Goal: Answer question/provide support: Share knowledge or assist other users

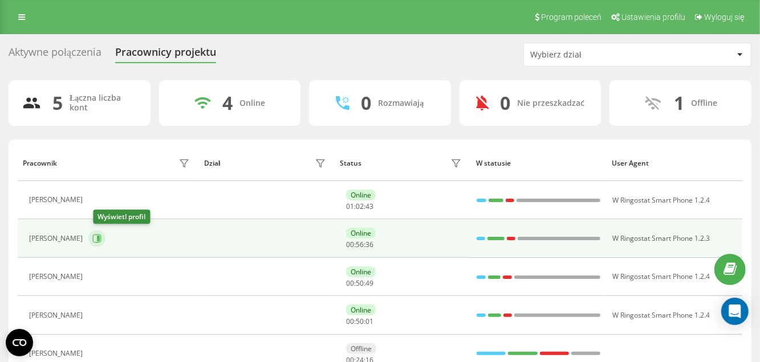
click at [100, 238] on icon at bounding box center [96, 238] width 9 height 9
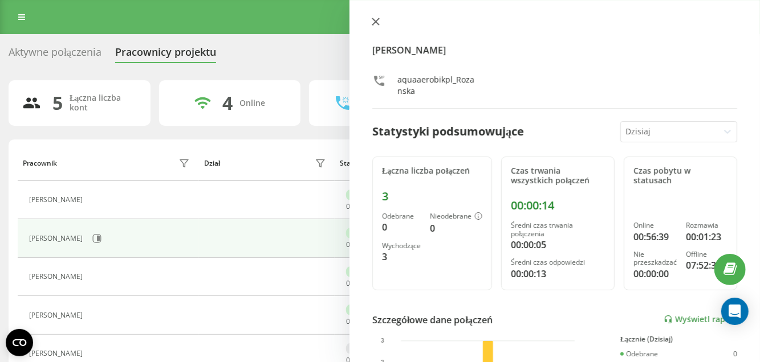
click at [377, 22] on icon at bounding box center [375, 21] width 7 height 7
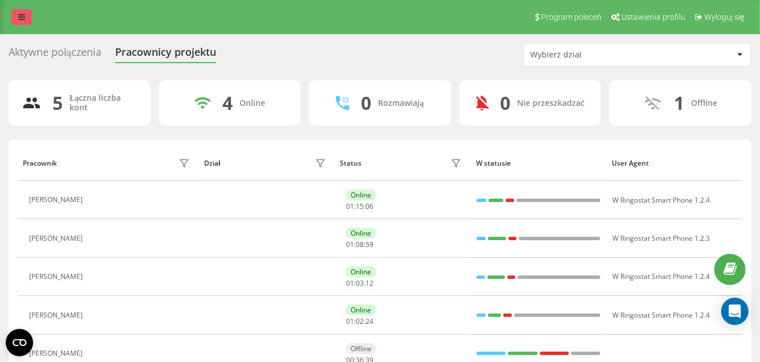
click at [24, 10] on link at bounding box center [21, 17] width 21 height 16
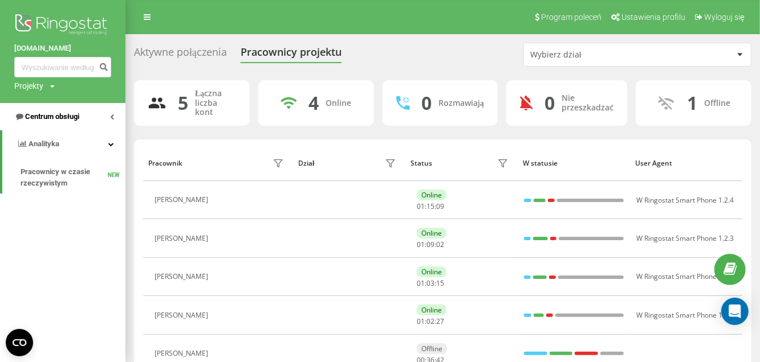
click at [52, 112] on span "Centrum obsługi" at bounding box center [52, 116] width 54 height 9
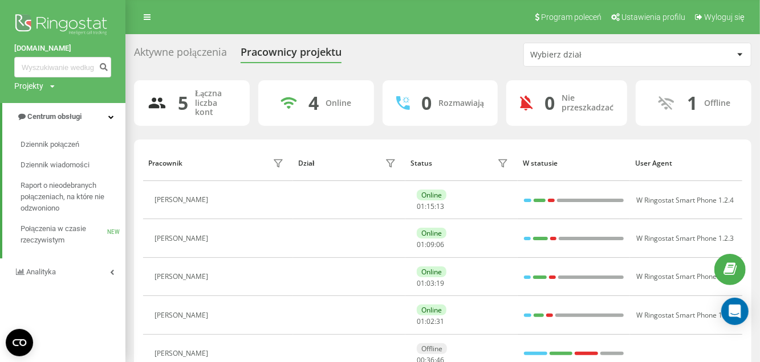
click at [64, 17] on img at bounding box center [62, 25] width 97 height 28
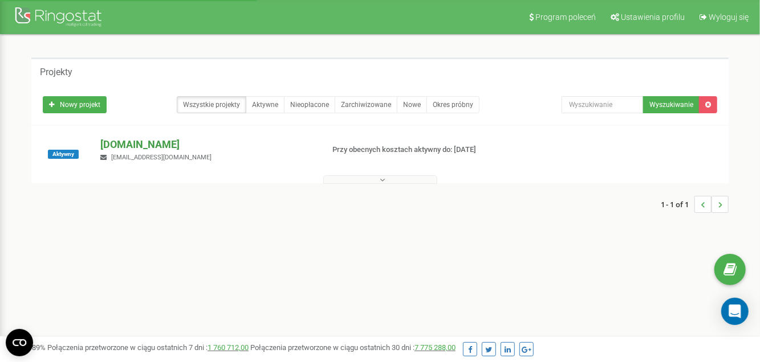
click at [146, 140] on p "[DOMAIN_NAME]" at bounding box center [206, 144] width 213 height 15
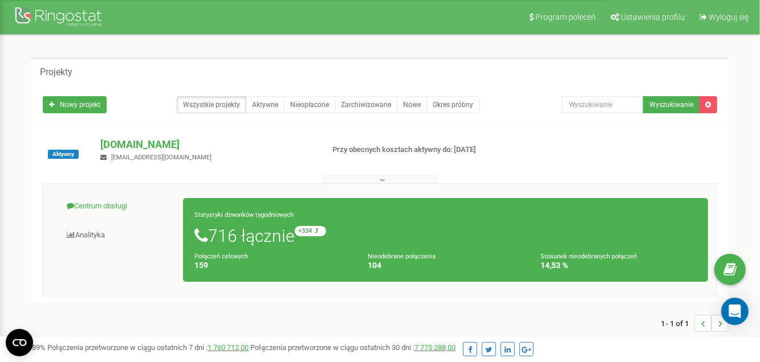
scroll to position [114, 0]
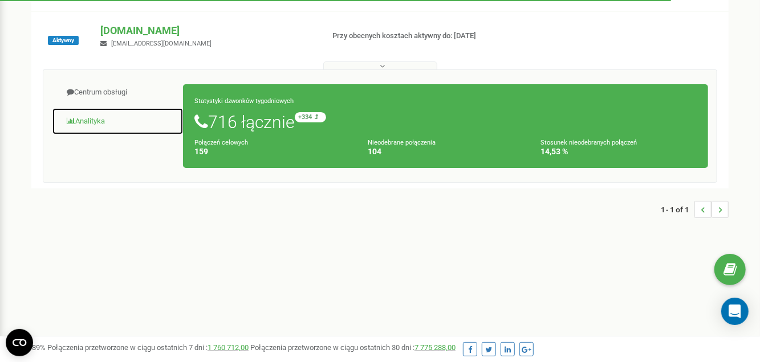
click at [88, 119] on link "Analityka" at bounding box center [118, 122] width 132 height 28
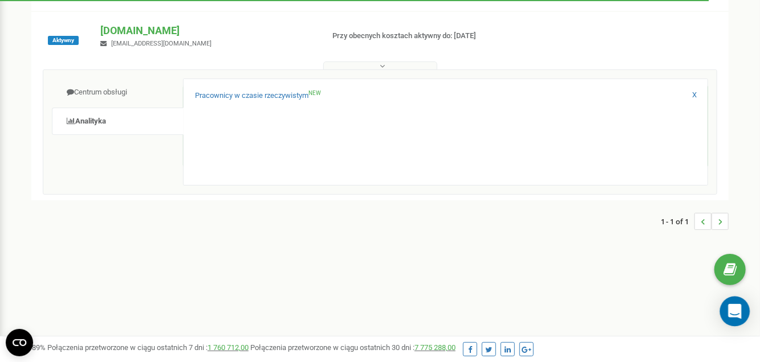
click at [736, 316] on icon "Open Intercom Messenger" at bounding box center [734, 311] width 13 height 15
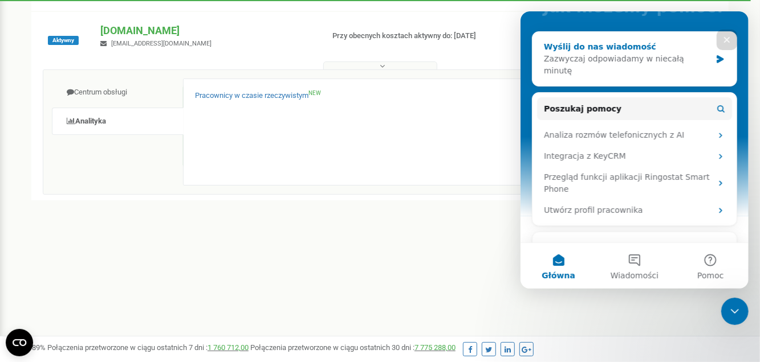
click at [591, 58] on div "Zazwyczaj odpowiadamy w niecałą minutę" at bounding box center [626, 65] width 167 height 24
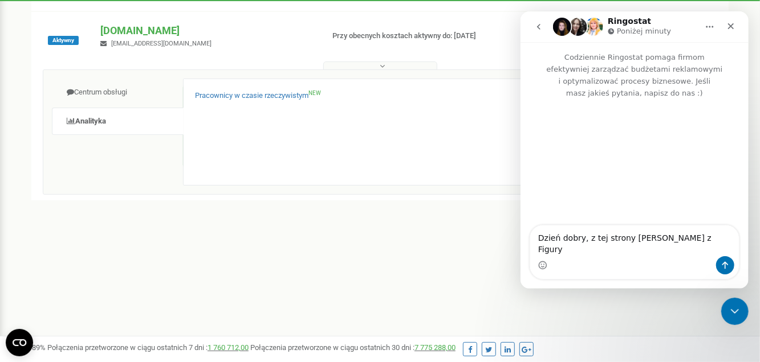
click at [633, 252] on textarea "Dzień dobry, z tej strony [PERSON_NAME] z Figury" at bounding box center [633, 241] width 209 height 31
click at [719, 246] on textarea "Dzień dobry, z tej strony [PERSON_NAME] z Figury" at bounding box center [633, 241] width 209 height 31
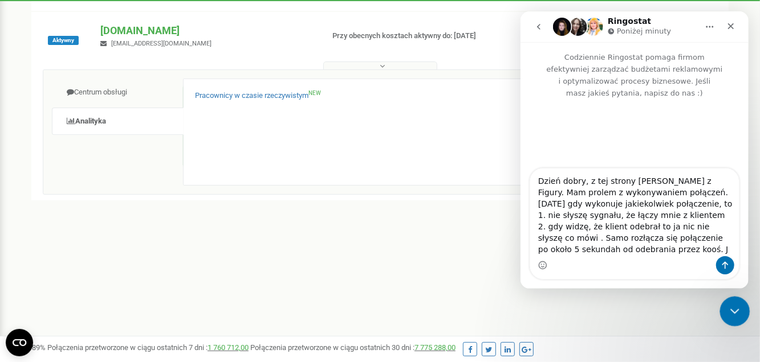
type textarea "Dzień dobry, z tej strony [PERSON_NAME] z Figury. Mam prolem z wykonywaniem poł…"
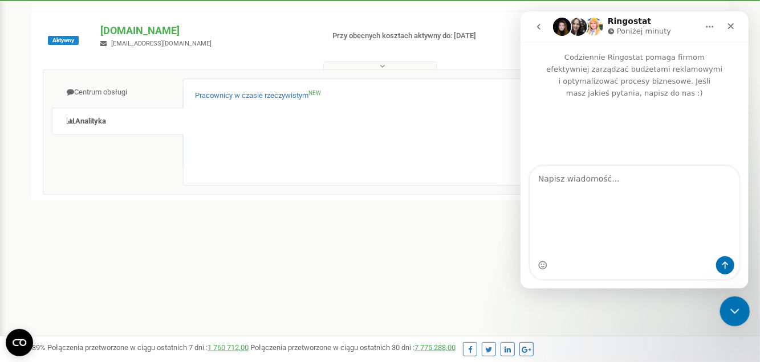
type textarea "m"
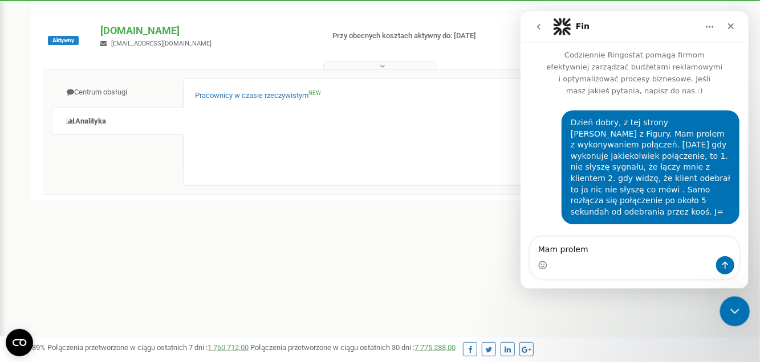
scroll to position [0, 0]
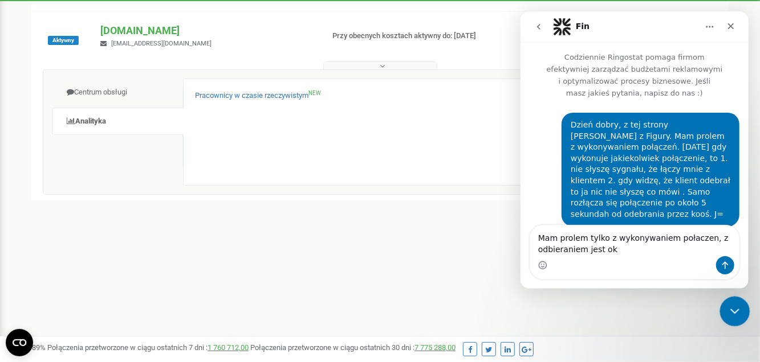
type textarea "Mam prolem tylko z wykonywaniem połaczen, z odbieraniem jest ok"
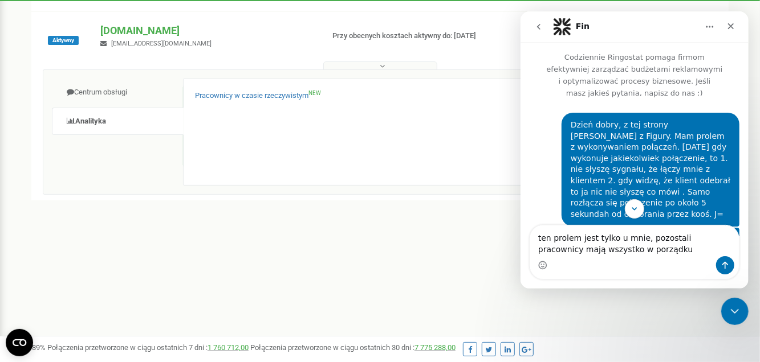
click at [562, 237] on textarea "ten prolem jest tylko u mnie, pozostali pracownicy mają wszystko w porządku" at bounding box center [633, 241] width 209 height 31
type textarea "ten problem jest tylko u mnie, pozostali pracownicy mają wszystko w porządku"
click at [731, 267] on button "Wyślij wiadomość…" at bounding box center [724, 265] width 18 height 18
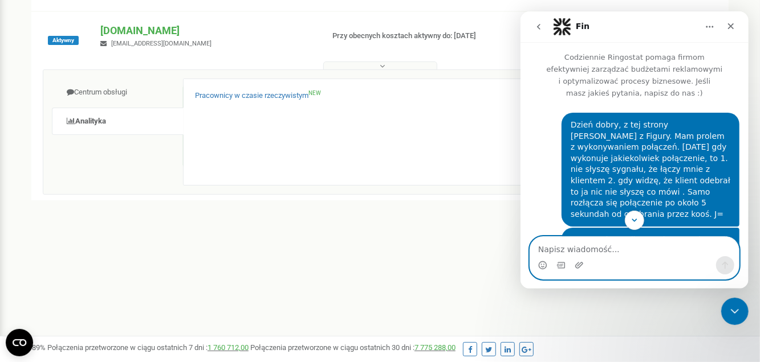
scroll to position [249, 0]
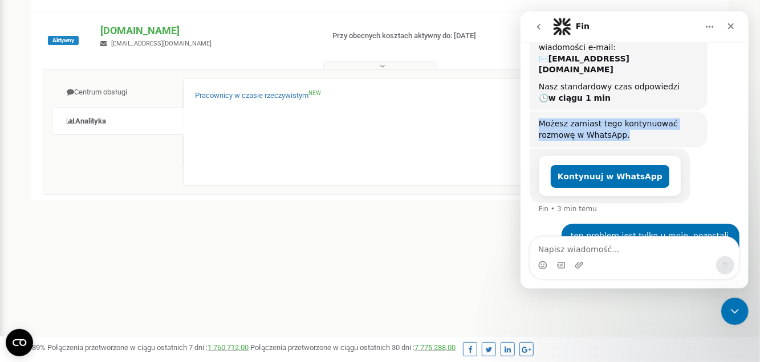
drag, startPoint x: 595, startPoint y: 101, endPoint x: 537, endPoint y: 88, distance: 59.7
click at [537, 112] on div "Możesz zamiast tego kontynuować rozmowę w WhatsApp. Fin • 3 min temu" at bounding box center [618, 130] width 178 height 36
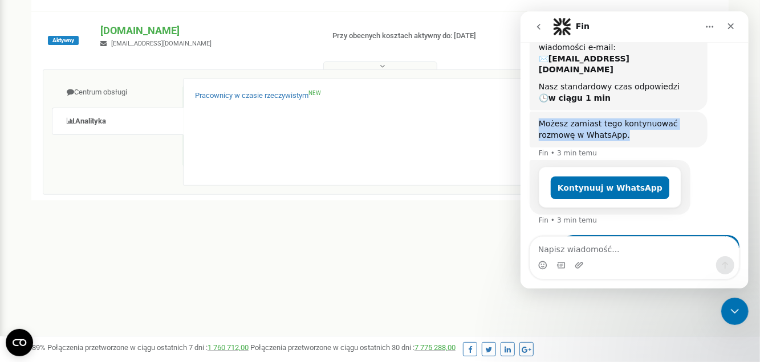
scroll to position [261, 0]
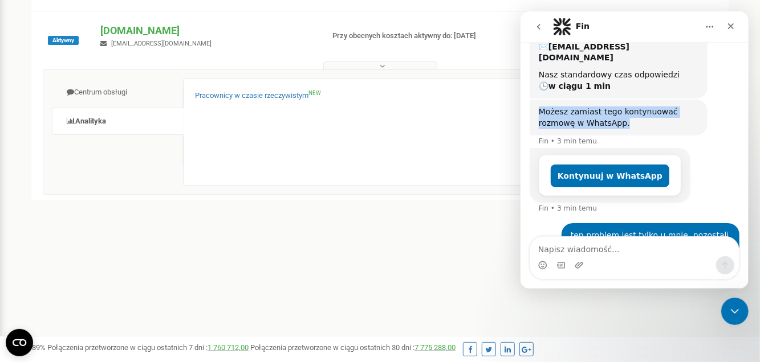
click at [633, 107] on div "Możesz zamiast tego kontynuować rozmowę w WhatsApp." at bounding box center [618, 118] width 160 height 22
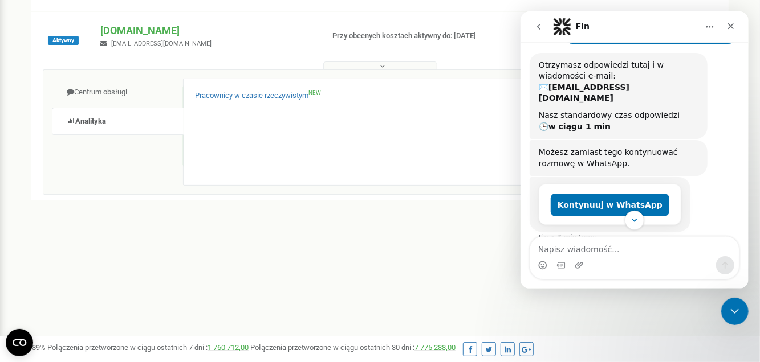
scroll to position [249, 0]
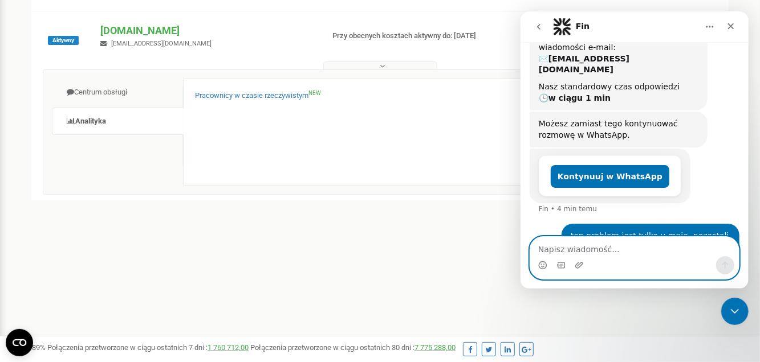
click at [593, 256] on textarea "Napisz wiadomość..." at bounding box center [633, 246] width 209 height 19
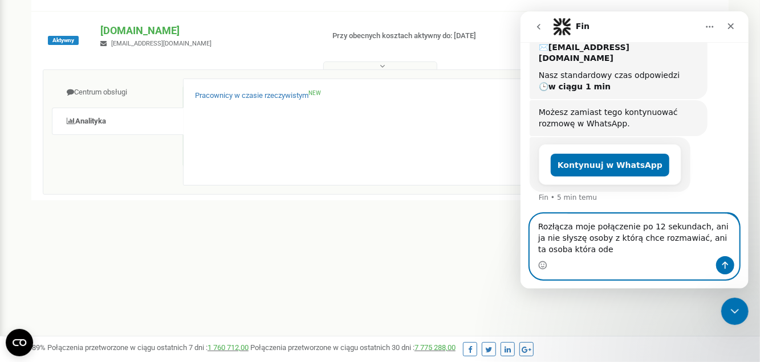
scroll to position [272, 0]
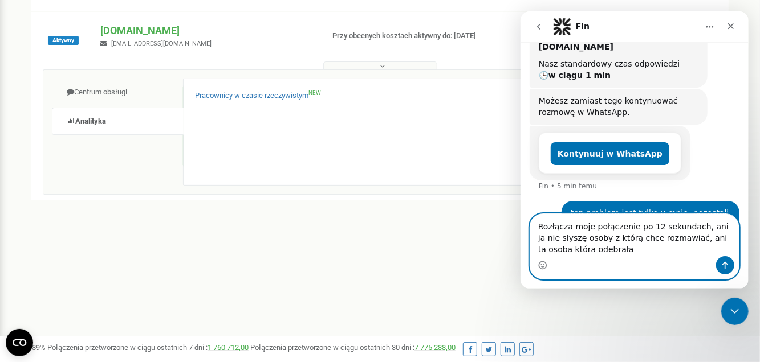
click at [536, 225] on textarea "Rozłącza moje połączenie po 12 sekundach, ani ja nie słyszę osoby z którą chce …" at bounding box center [633, 235] width 209 height 42
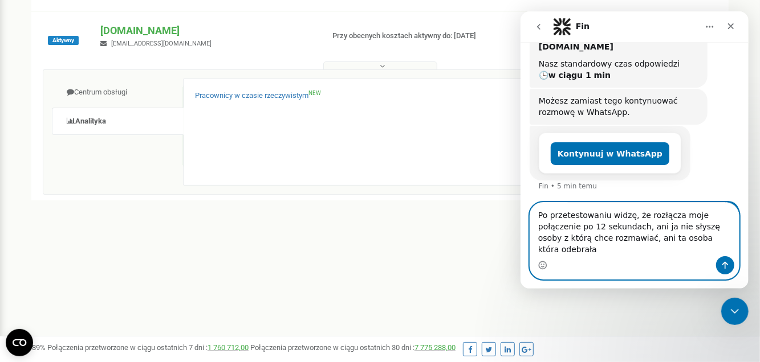
type textarea "Po przetestowaniu widzę, że rozłącza moje połączenie po 12 sekundach, ani ja ni…"
click at [723, 265] on icon "Wyślij wiadomość…" at bounding box center [724, 265] width 9 height 9
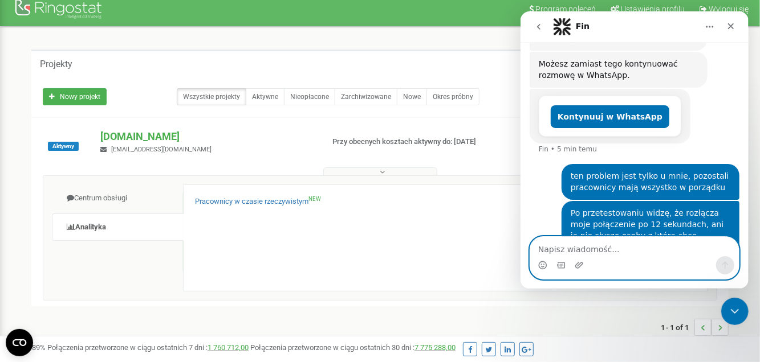
scroll to position [0, 0]
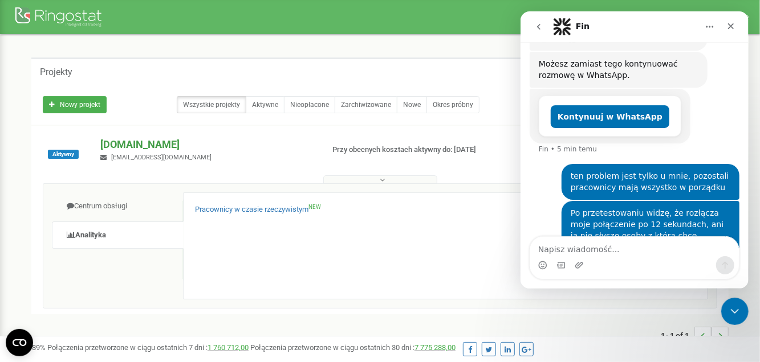
click at [125, 145] on p "[DOMAIN_NAME]" at bounding box center [206, 144] width 213 height 15
click at [131, 149] on p "[DOMAIN_NAME]" at bounding box center [206, 144] width 213 height 15
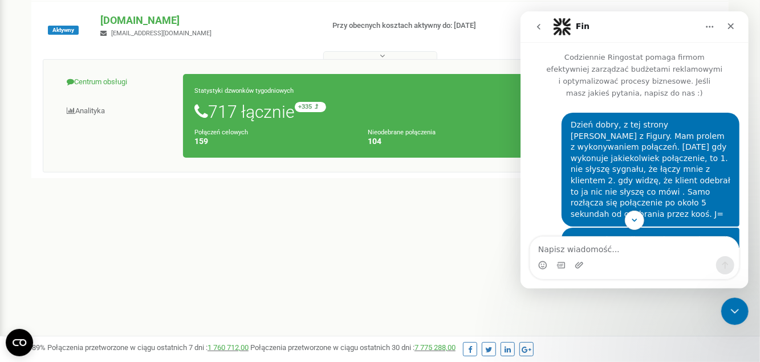
scroll to position [114, 0]
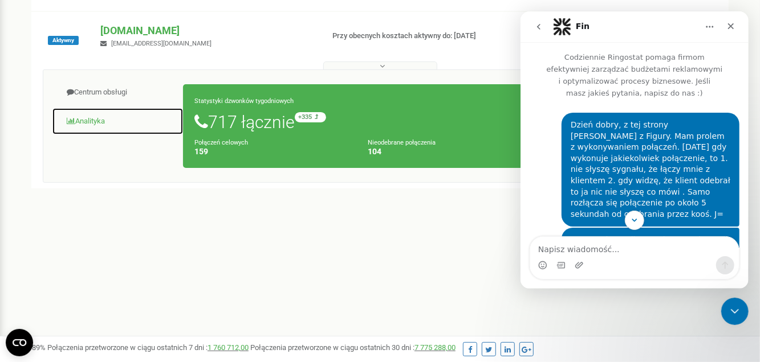
click at [89, 121] on link "Analityka" at bounding box center [118, 122] width 132 height 28
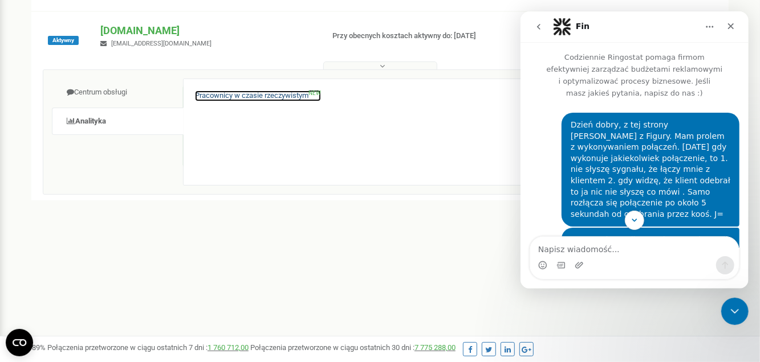
click at [230, 92] on link "Pracownicy w czasie rzeczywistym NEW" at bounding box center [258, 96] width 126 height 11
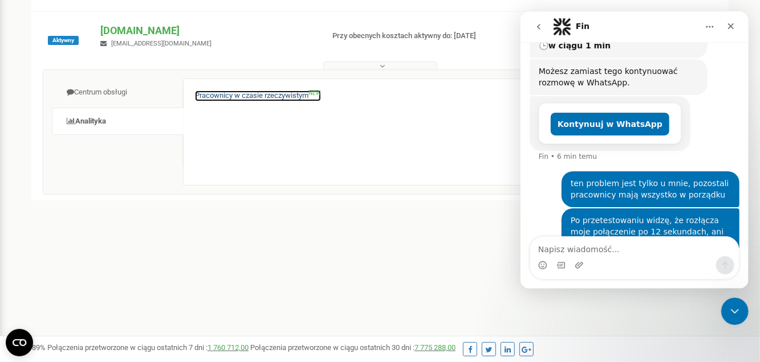
scroll to position [309, 0]
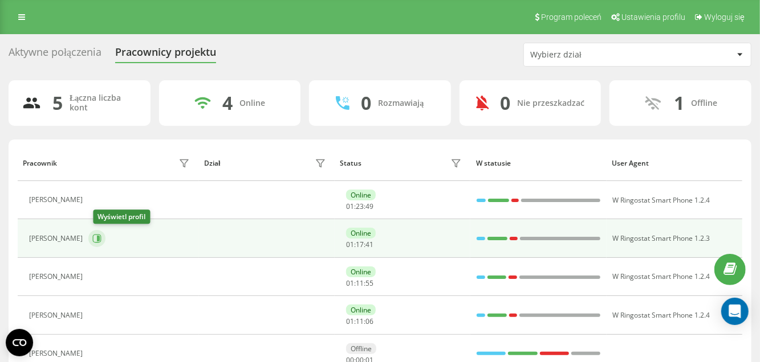
click at [99, 240] on icon at bounding box center [96, 238] width 9 height 9
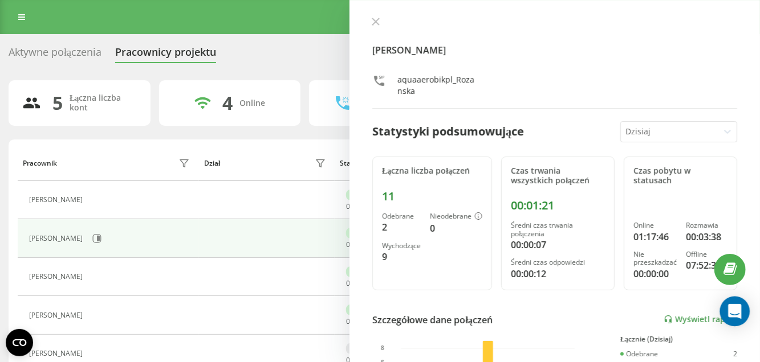
click at [739, 312] on icon "Open Intercom Messenger" at bounding box center [734, 311] width 13 height 15
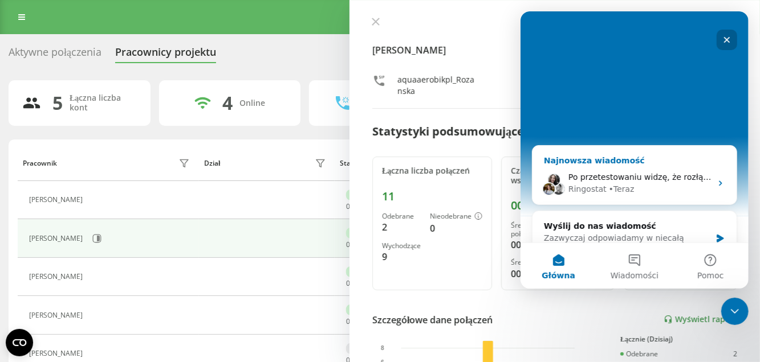
scroll to position [292, 0]
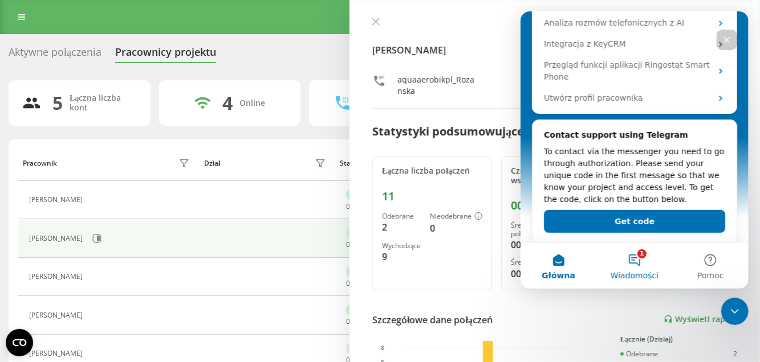
click at [639, 268] on button "1 Wiadomości" at bounding box center [634, 266] width 76 height 46
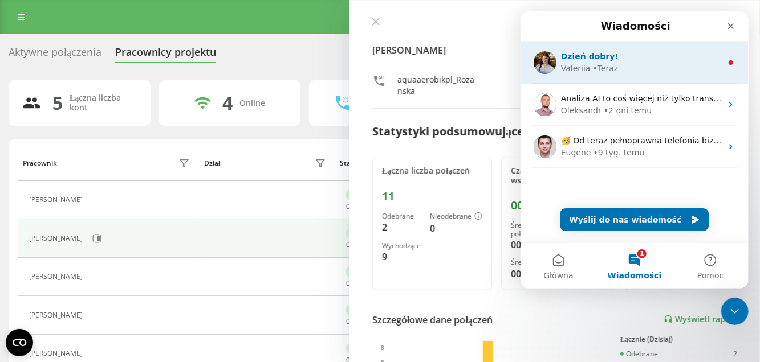
click at [615, 61] on div "Dzień dobry!" at bounding box center [640, 57] width 161 height 12
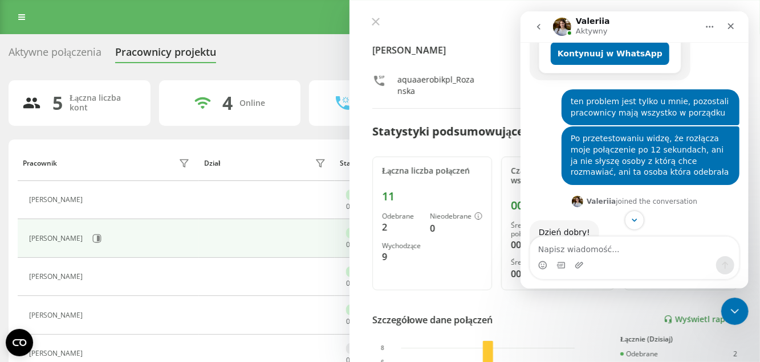
scroll to position [485, 0]
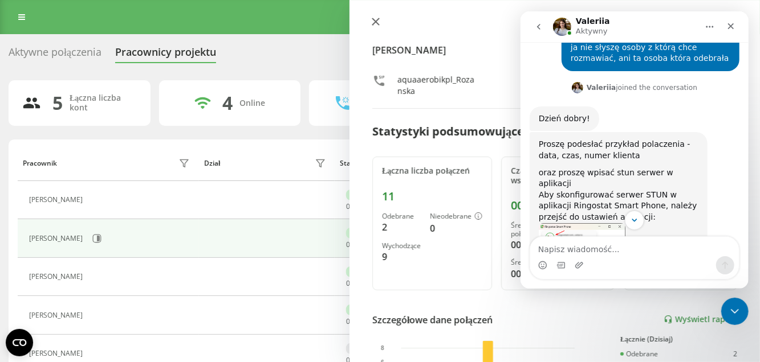
click at [372, 24] on icon at bounding box center [375, 21] width 7 height 7
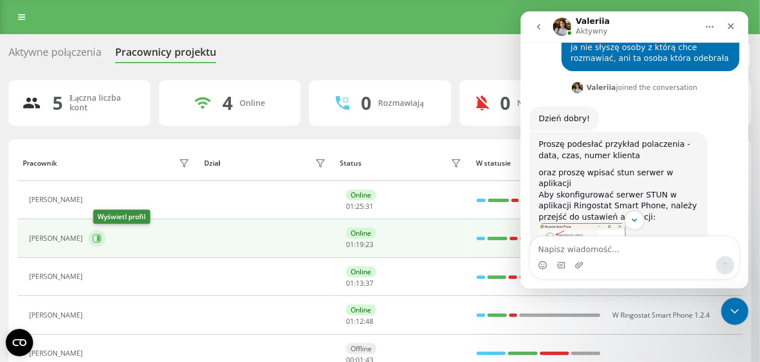
click at [100, 240] on icon at bounding box center [98, 239] width 3 height 6
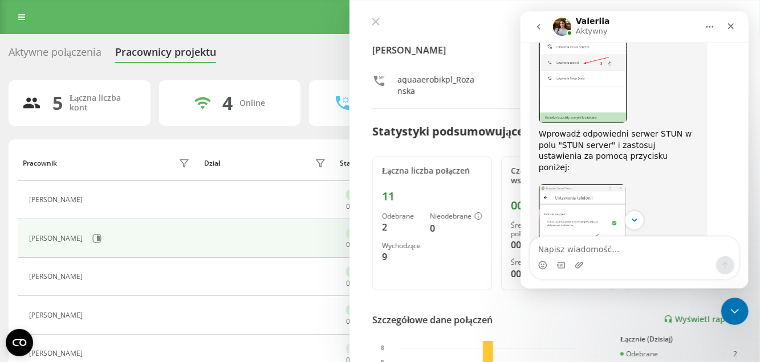
scroll to position [1055, 0]
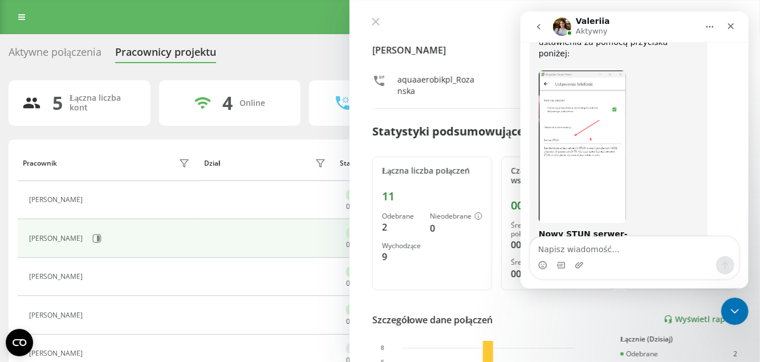
drag, startPoint x: 614, startPoint y: 166, endPoint x: 704, endPoint y: 169, distance: 90.1
drag, startPoint x: 376, startPoint y: 18, endPoint x: 339, endPoint y: 23, distance: 38.0
click at [376, 19] on icon at bounding box center [376, 22] width 8 height 8
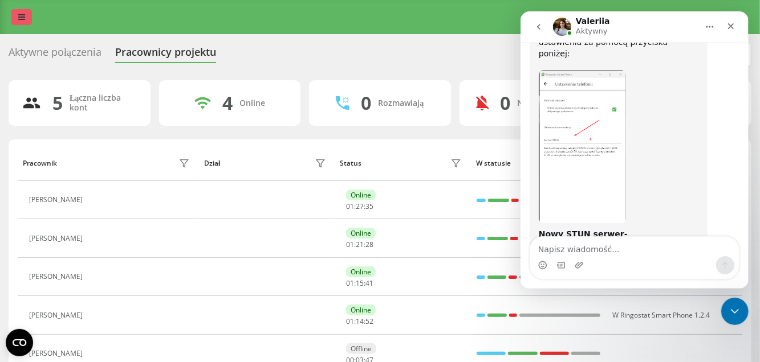
click at [27, 17] on link at bounding box center [21, 17] width 21 height 16
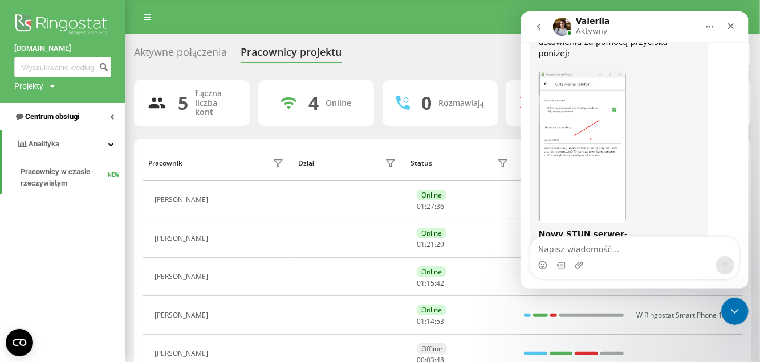
click at [53, 115] on span "Centrum obsługi" at bounding box center [52, 116] width 54 height 9
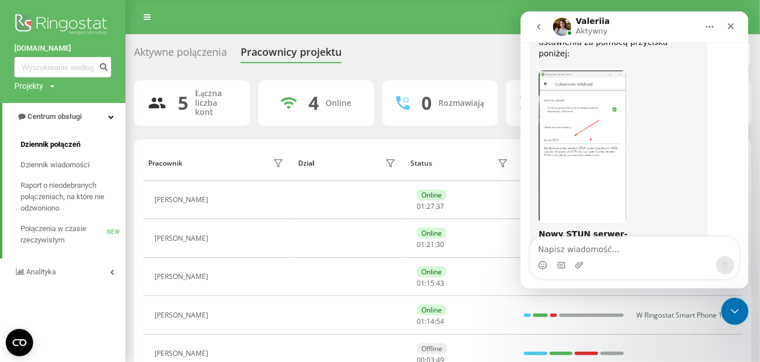
click at [56, 144] on span "Dziennik połączeń" at bounding box center [51, 144] width 60 height 11
click at [56, 143] on span "Dziennik połączeń" at bounding box center [51, 144] width 60 height 11
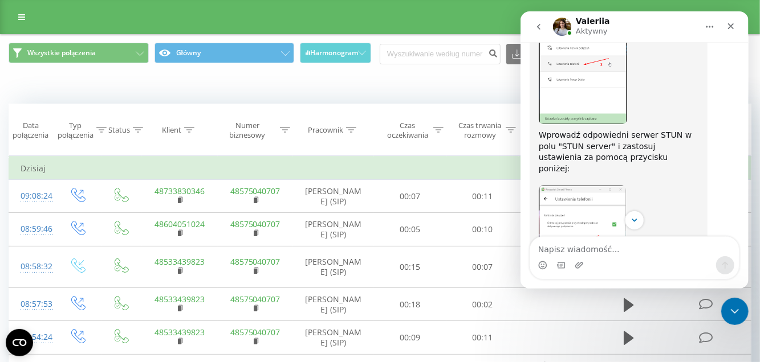
scroll to position [1055, 0]
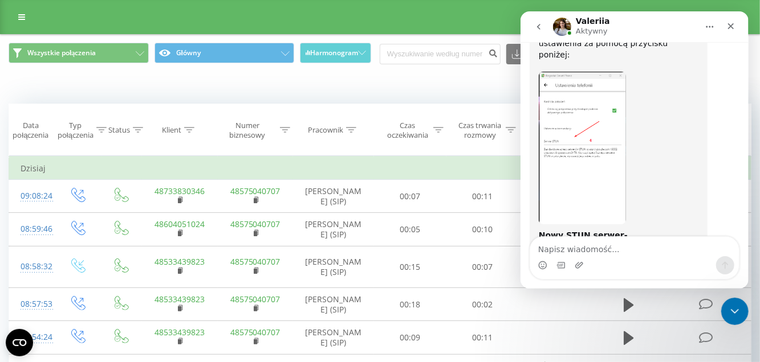
click at [613, 247] on textarea "Napisz wiadomość..." at bounding box center [633, 246] width 209 height 19
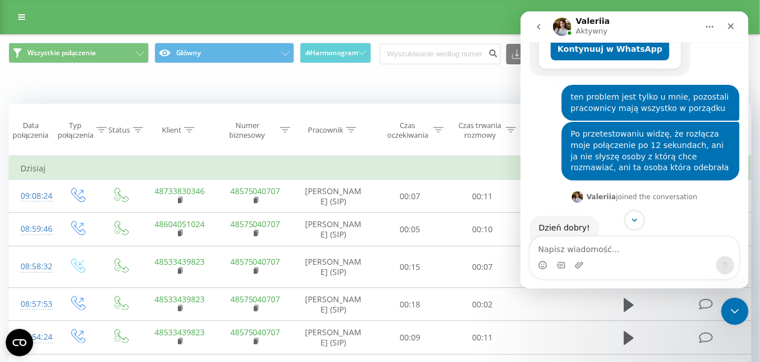
scroll to position [485, 0]
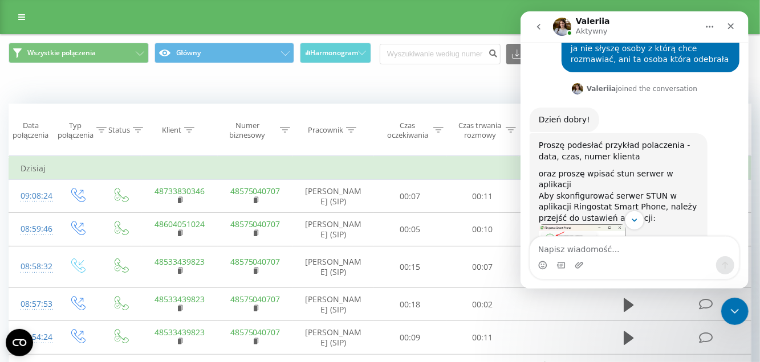
click at [603, 246] on textarea "Napisz wiadomość..." at bounding box center [633, 246] width 209 height 19
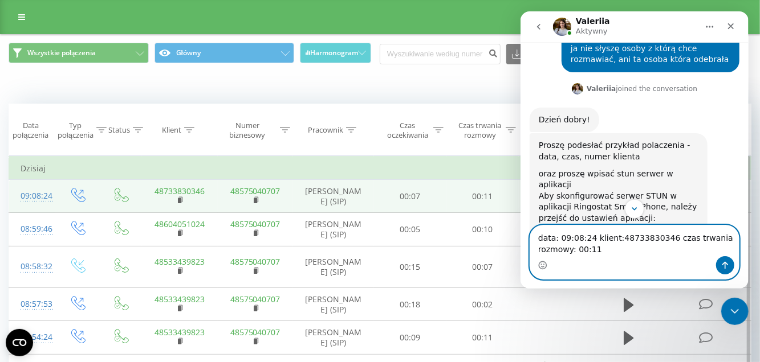
scroll to position [114, 0]
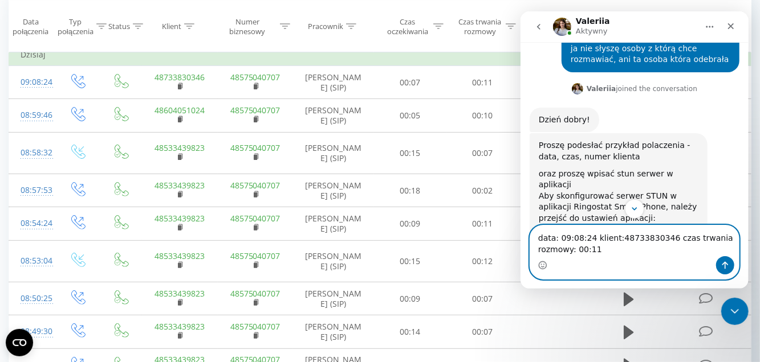
type textarea "data: 09:08:24 klient:48733830346 czas trwania rozmowy: 00:11"
click at [724, 267] on icon "Wyślij wiadomość…" at bounding box center [724, 265] width 6 height 7
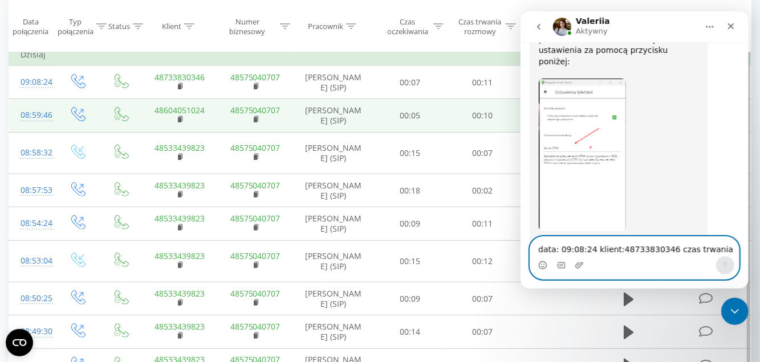
scroll to position [1099, 0]
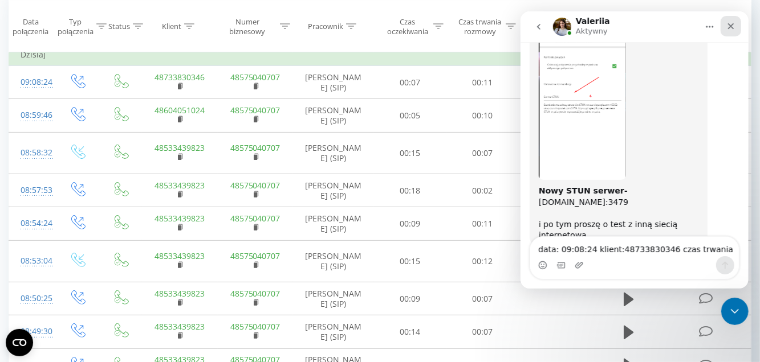
click at [731, 32] on div "Zamknij" at bounding box center [730, 26] width 21 height 21
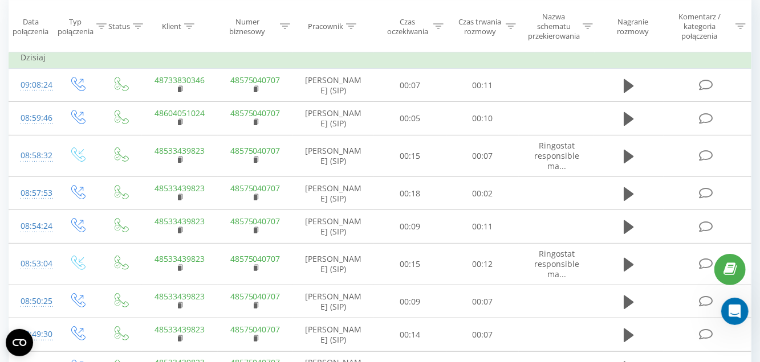
scroll to position [114, 0]
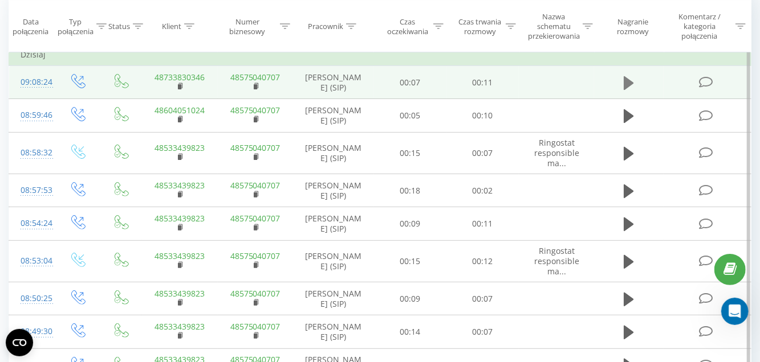
click at [625, 83] on icon at bounding box center [628, 83] width 10 height 14
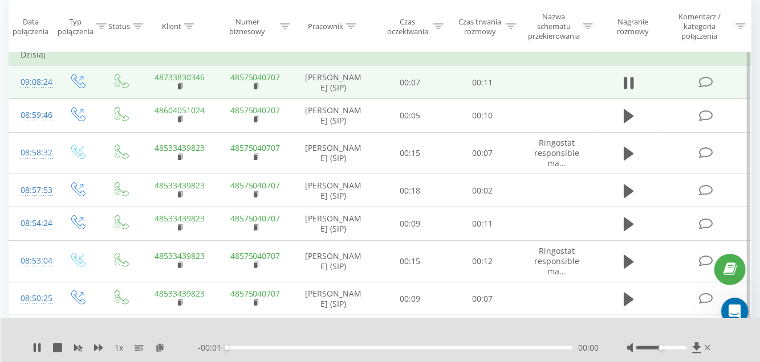
scroll to position [1099, 0]
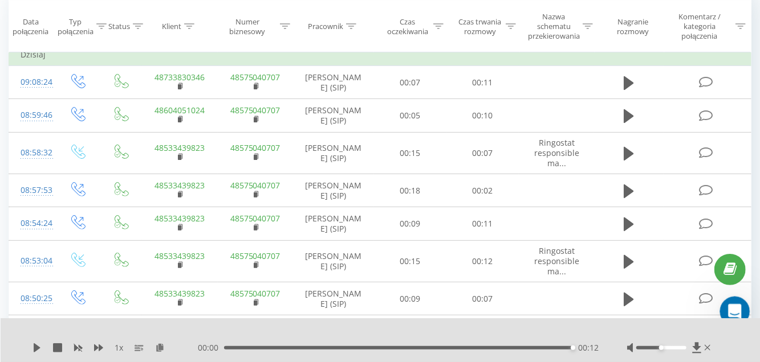
click at [728, 310] on icon "Otwórz komunikator Intercom" at bounding box center [733, 310] width 19 height 19
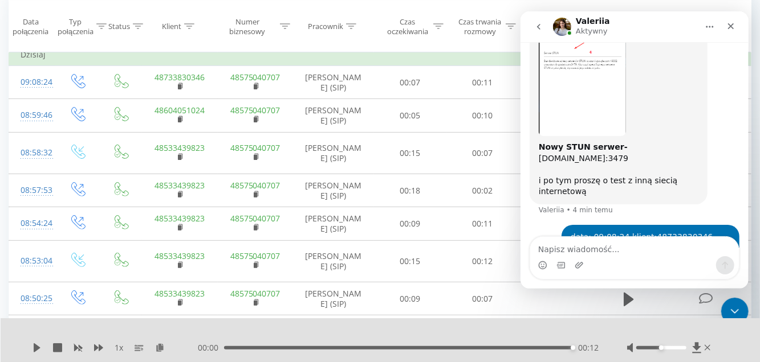
scroll to position [1144, 0]
click at [605, 246] on textarea "Napisz wiadomość..." at bounding box center [633, 246] width 209 height 19
type textarea "zmienilam STUN"
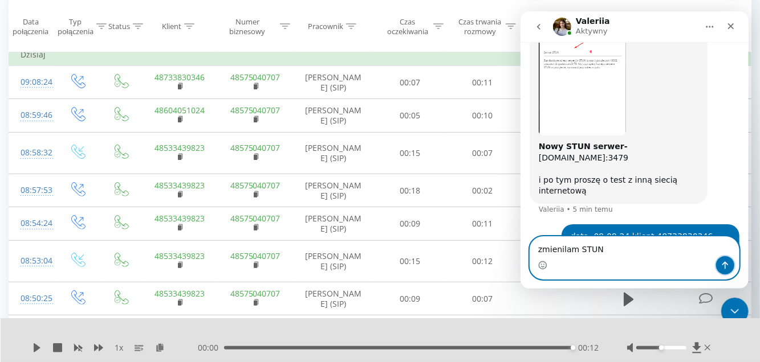
click at [725, 262] on button "Wyślij wiadomość…" at bounding box center [724, 265] width 18 height 18
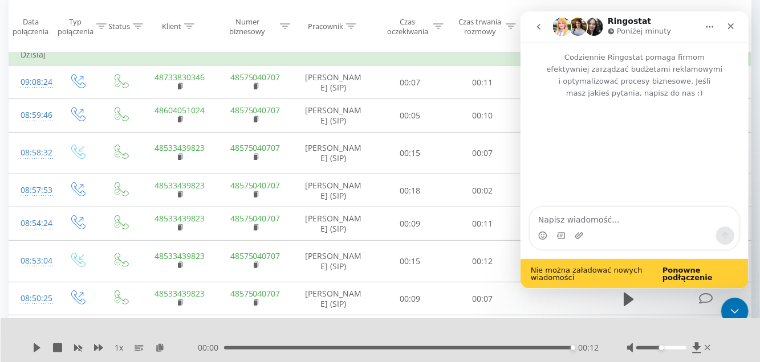
scroll to position [0, 0]
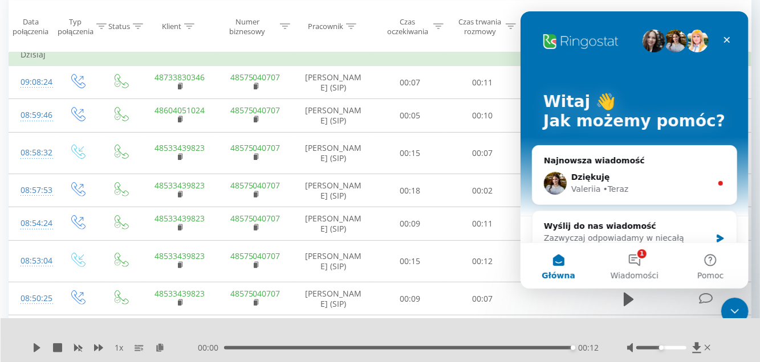
click at [579, 50] on img "Komunikator Intercom" at bounding box center [581, 42] width 76 height 18
click at [644, 264] on button "1 Wiadomości" at bounding box center [634, 266] width 76 height 46
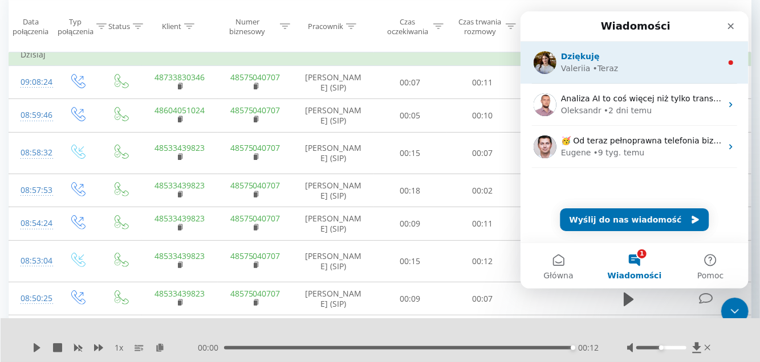
click at [599, 60] on div "Dziękuję" at bounding box center [640, 57] width 161 height 12
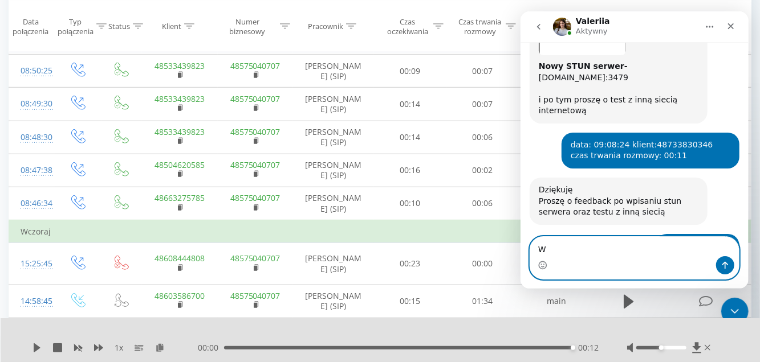
scroll to position [1235, 0]
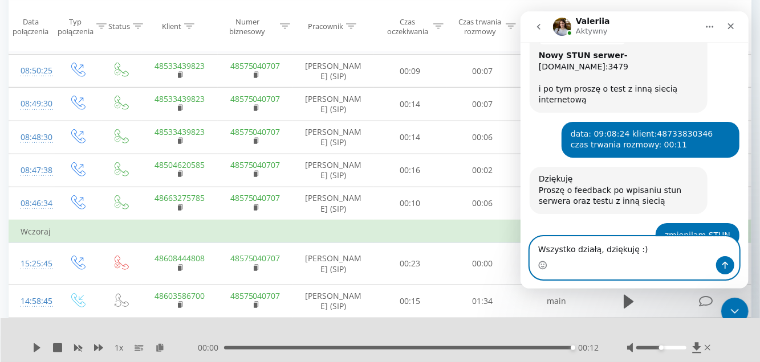
click at [592, 251] on textarea "Wszystko działą, dziękuję :)" at bounding box center [633, 246] width 209 height 19
type textarea "Wszystko działa, dziękuję :)"
click at [724, 268] on icon "Wyślij wiadomość…" at bounding box center [724, 265] width 6 height 7
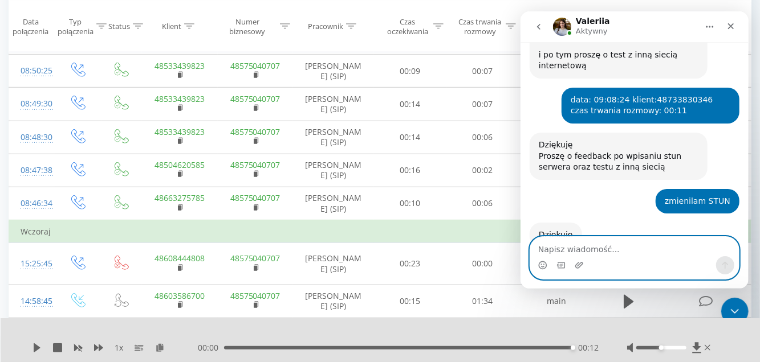
scroll to position [0, 0]
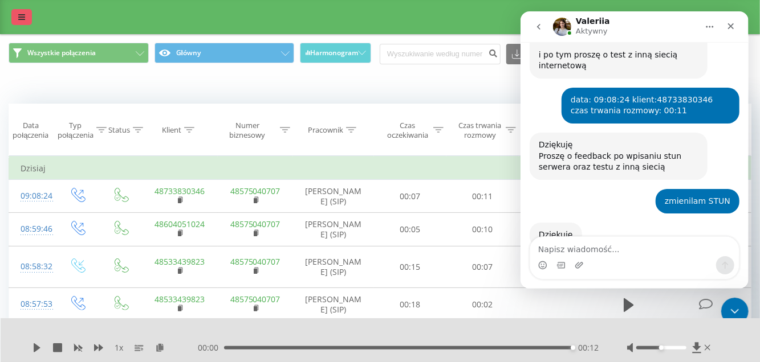
click at [23, 12] on link at bounding box center [21, 17] width 21 height 16
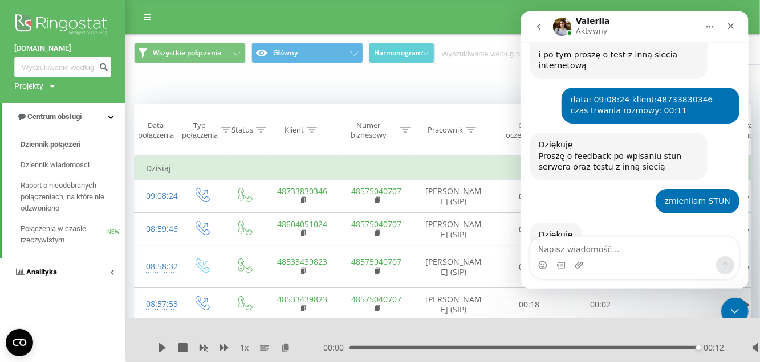
click at [56, 269] on span "Analityka" at bounding box center [41, 272] width 31 height 9
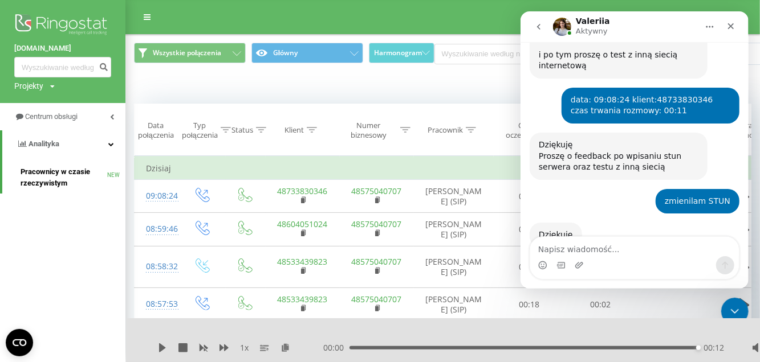
click at [54, 177] on span "Pracownicy w czasie rzeczywistym" at bounding box center [64, 177] width 87 height 23
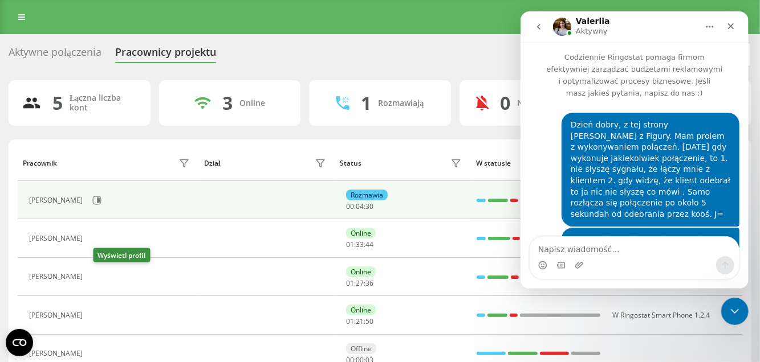
scroll to position [1269, 0]
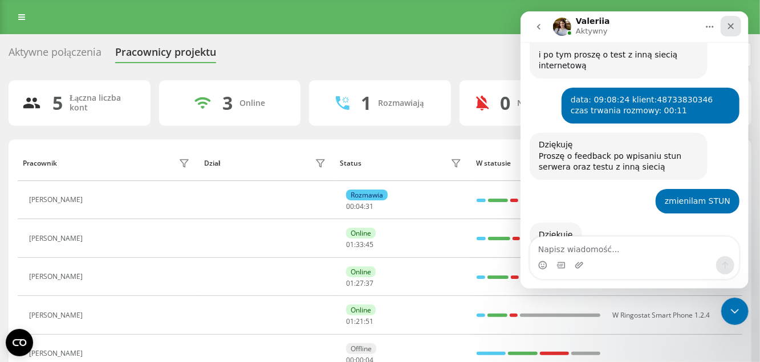
click at [725, 29] on icon "Zamknij" at bounding box center [729, 26] width 9 height 9
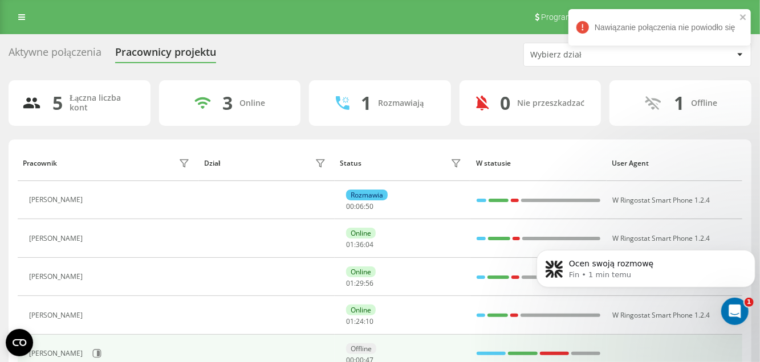
scroll to position [1524, 0]
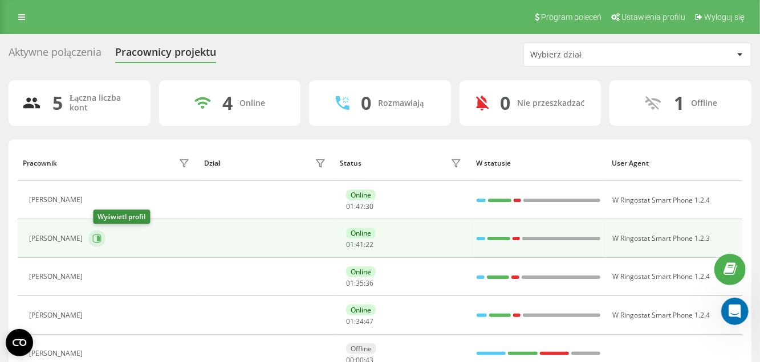
click at [101, 242] on icon at bounding box center [97, 239] width 9 height 9
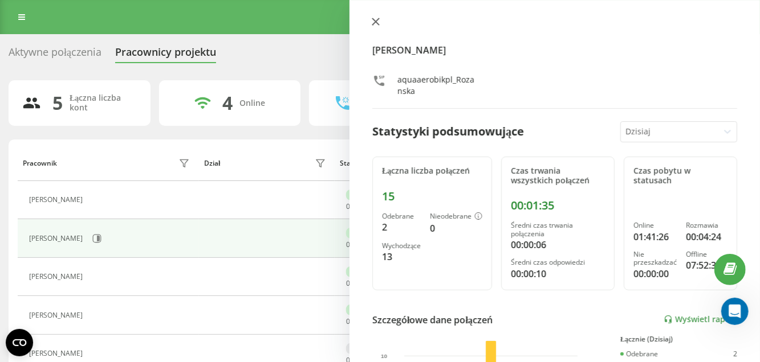
click at [374, 24] on icon at bounding box center [376, 22] width 8 height 8
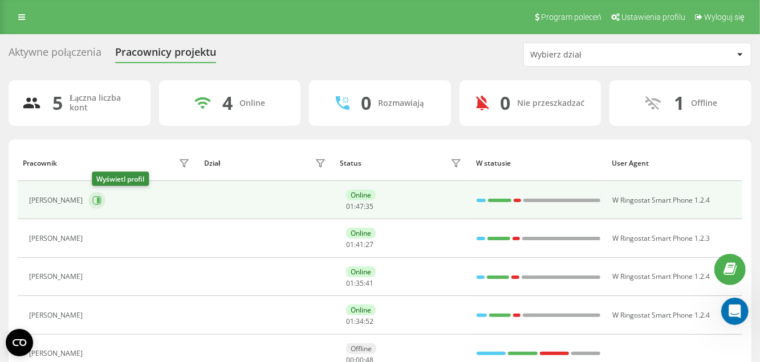
click at [99, 203] on icon at bounding box center [97, 200] width 9 height 9
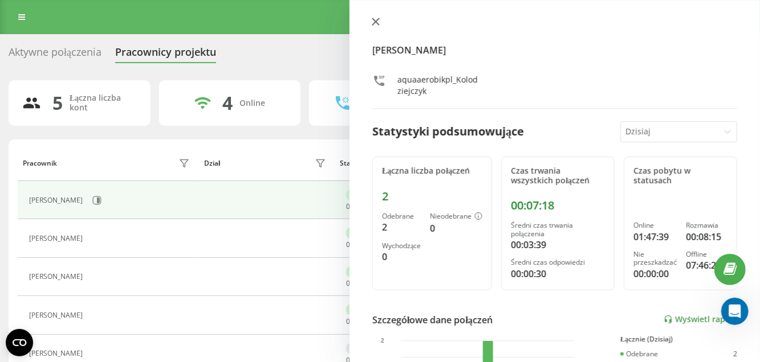
click at [377, 26] on button at bounding box center [375, 22] width 15 height 11
